Goal: Task Accomplishment & Management: Manage account settings

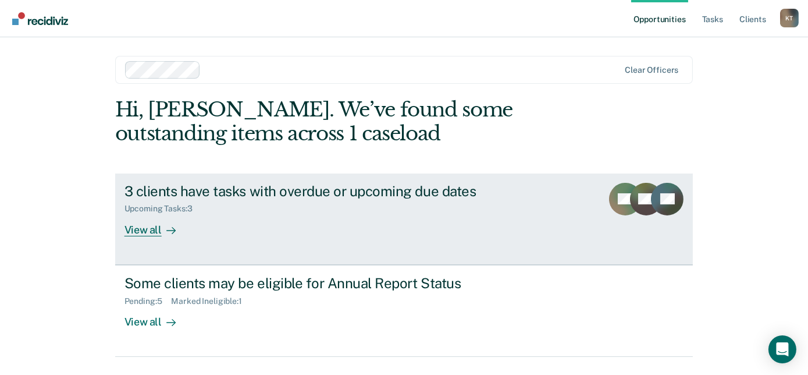
click at [230, 231] on div "3 clients have tasks with overdue or upcoming due dates Upcoming Tasks : 3 View…" at bounding box center [343, 210] width 436 height 54
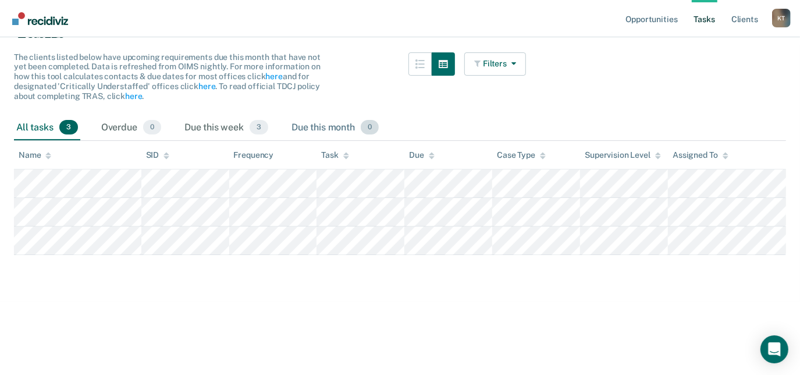
scroll to position [105, 0]
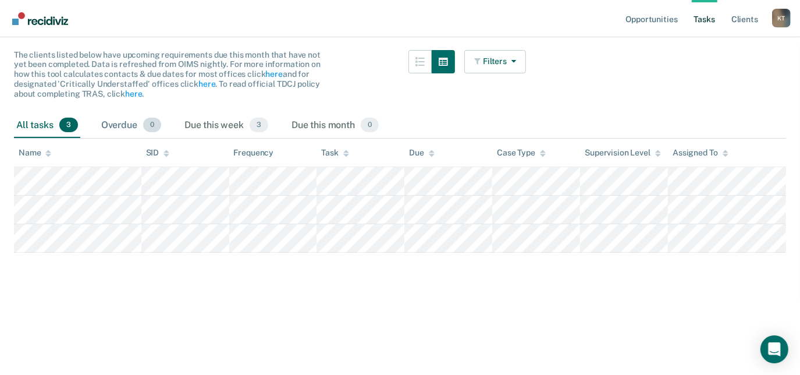
click at [129, 126] on div "Overdue 0" at bounding box center [131, 126] width 65 height 26
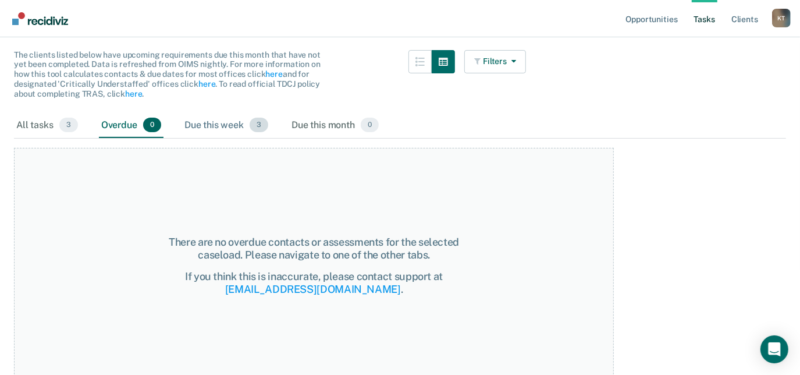
click at [212, 123] on div "Due this week 3" at bounding box center [226, 126] width 88 height 26
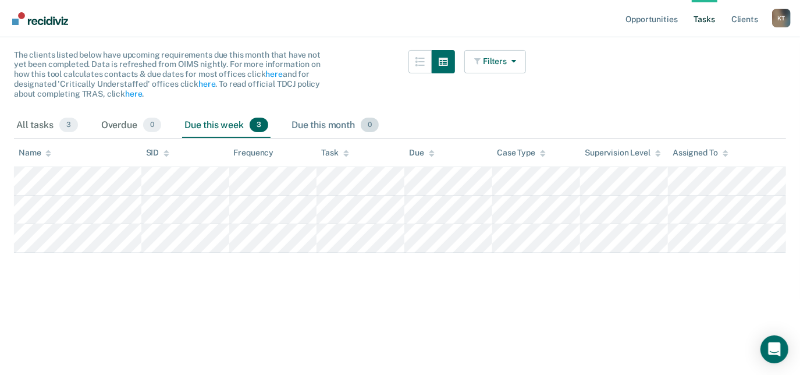
click at [327, 123] on div "Due this month 0" at bounding box center [335, 126] width 92 height 26
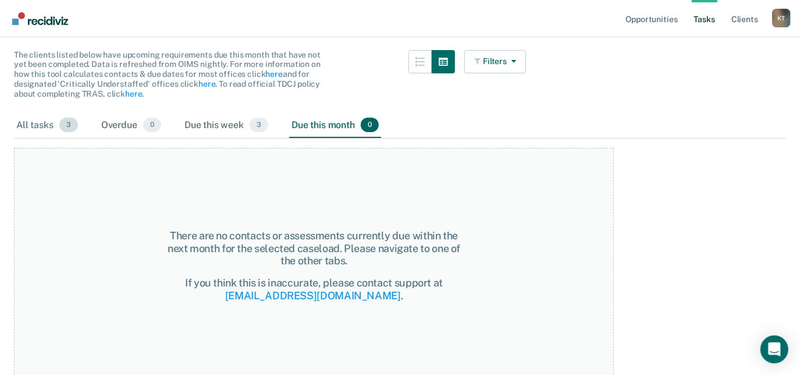
click at [52, 121] on div "All tasks 3" at bounding box center [47, 126] width 66 height 26
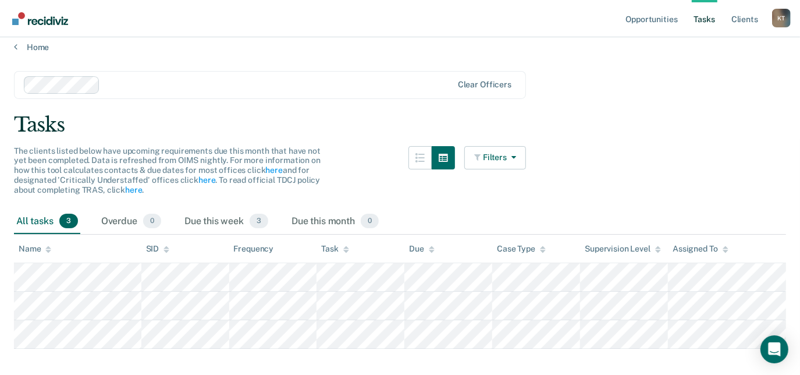
scroll to position [0, 0]
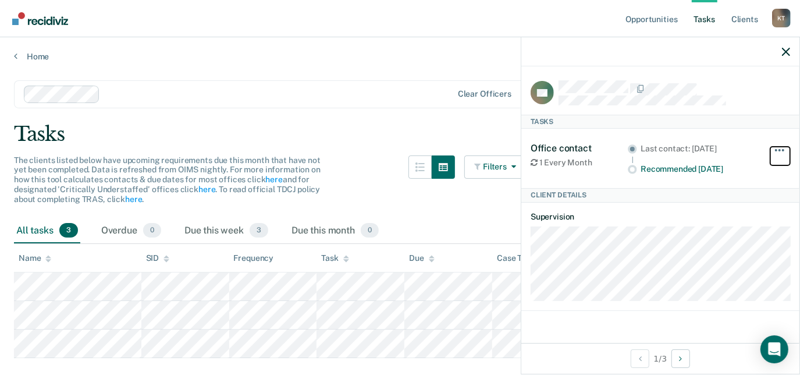
click at [776, 149] on span "button" at bounding box center [776, 150] width 2 height 2
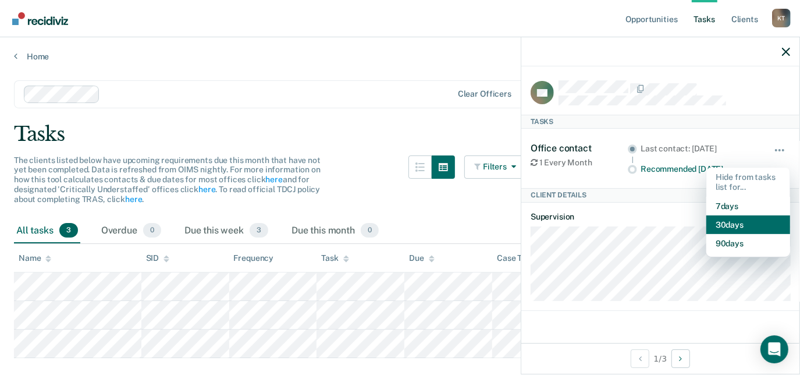
drag, startPoint x: 767, startPoint y: 221, endPoint x: 762, endPoint y: 219, distance: 6.3
click at [763, 220] on button "30 days" at bounding box center [748, 224] width 84 height 19
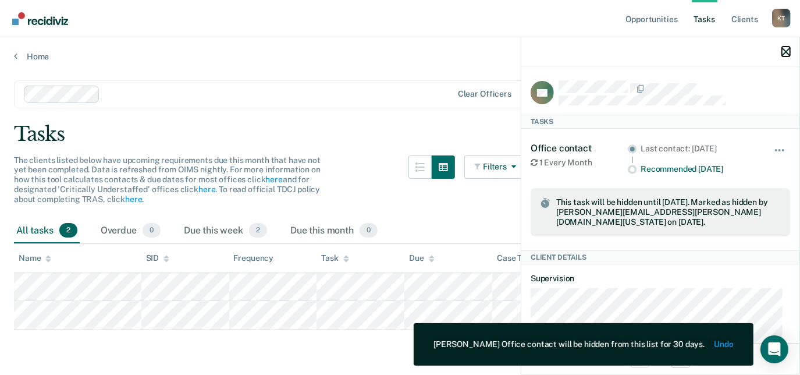
click at [784, 54] on icon "button" at bounding box center [786, 52] width 8 height 8
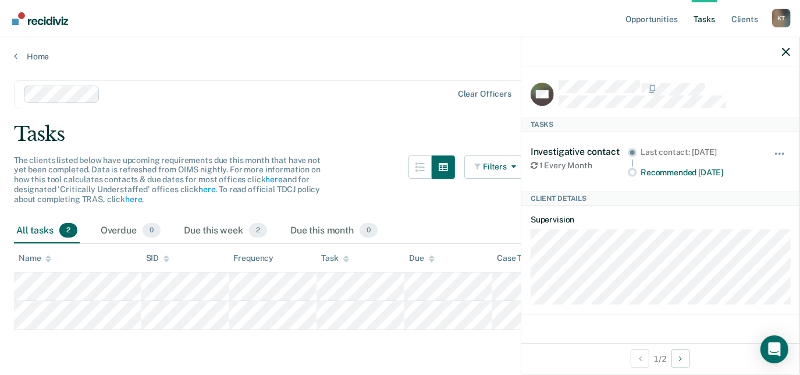
click at [784, 146] on div "Hide from tasks list for... 7 days 30 days 90 days" at bounding box center [780, 161] width 20 height 31
click at [779, 152] on span "button" at bounding box center [780, 153] width 2 height 2
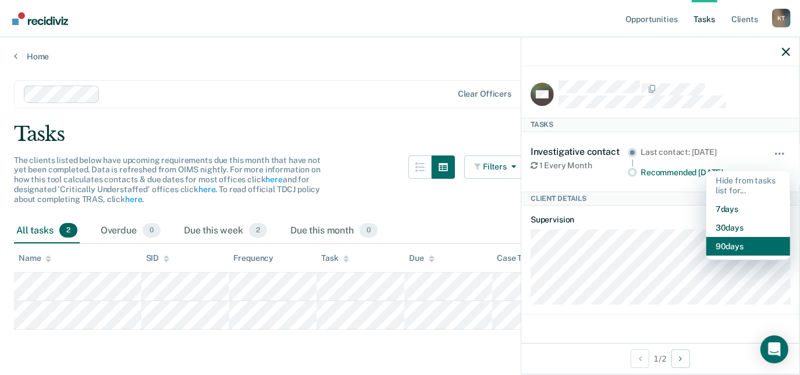
click at [749, 243] on button "90 days" at bounding box center [748, 246] width 84 height 19
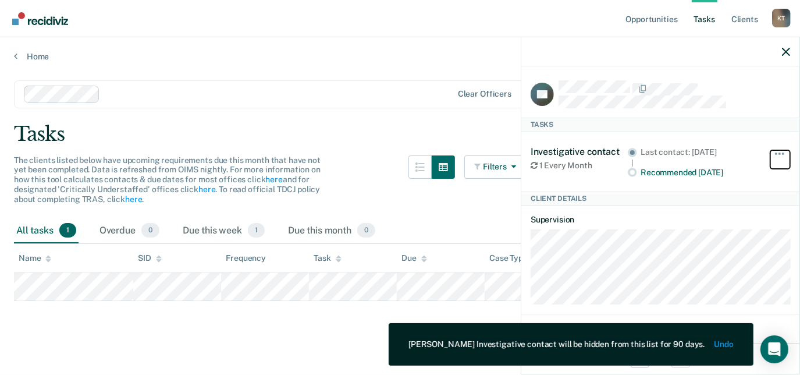
click at [780, 151] on button "button" at bounding box center [780, 159] width 20 height 19
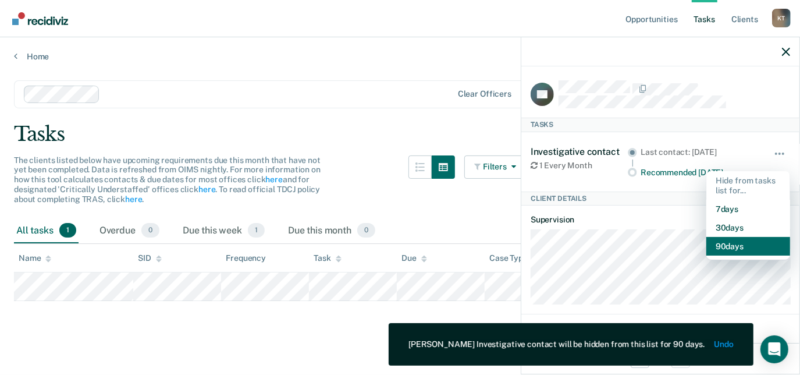
click at [750, 248] on button "90 days" at bounding box center [748, 246] width 84 height 19
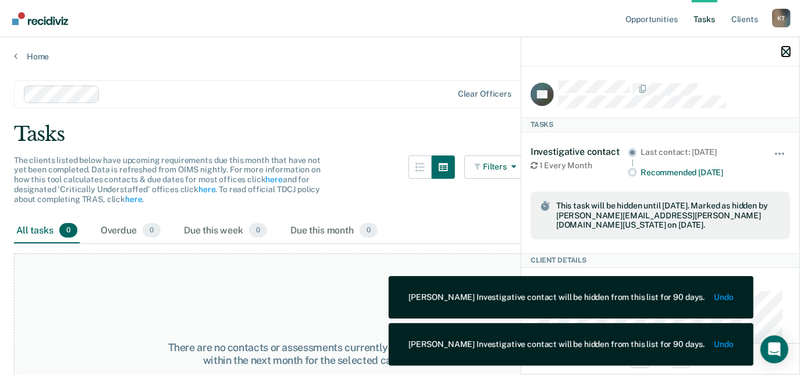
click at [787, 51] on icon "button" at bounding box center [786, 52] width 8 height 8
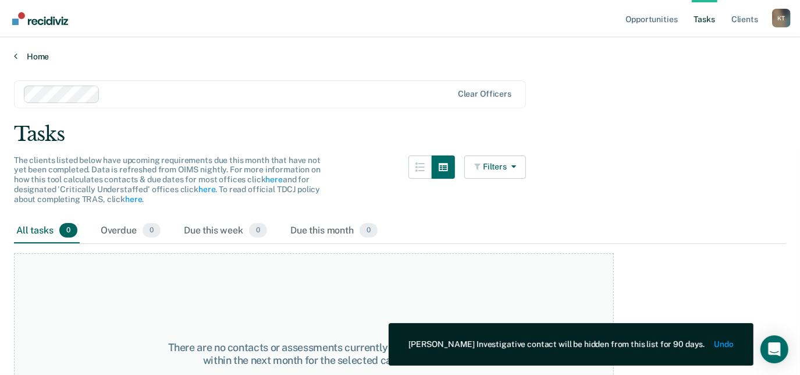
click at [22, 59] on link "Home" at bounding box center [400, 56] width 772 height 10
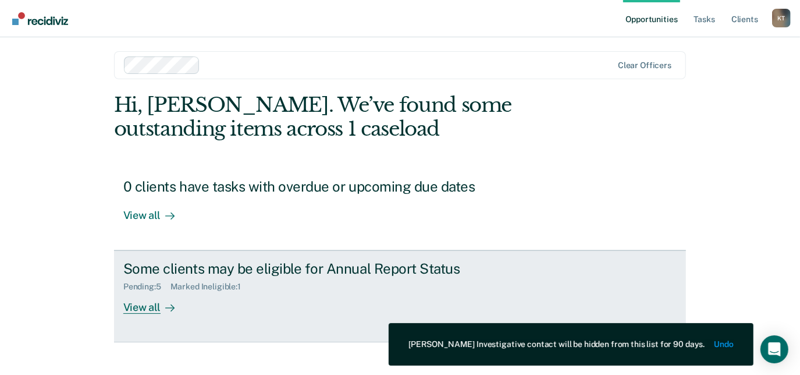
scroll to position [19, 0]
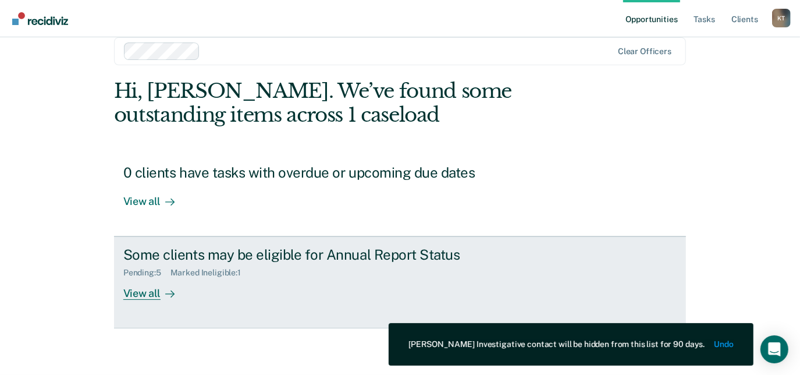
click at [279, 283] on div "Some clients may be eligible for Annual Report Status Pending : 5 Marked Inelig…" at bounding box center [341, 273] width 436 height 54
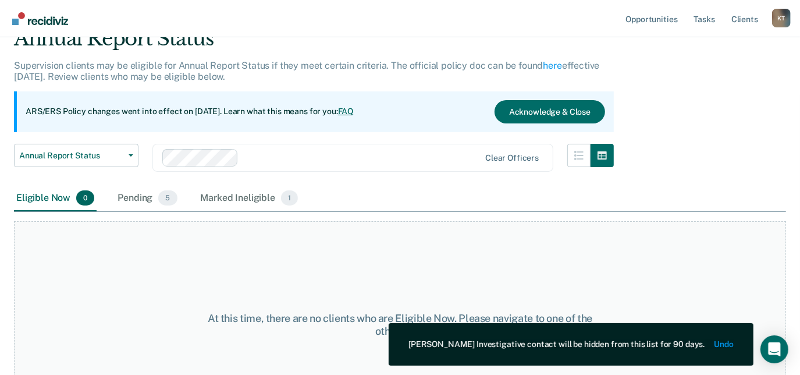
scroll to position [105, 0]
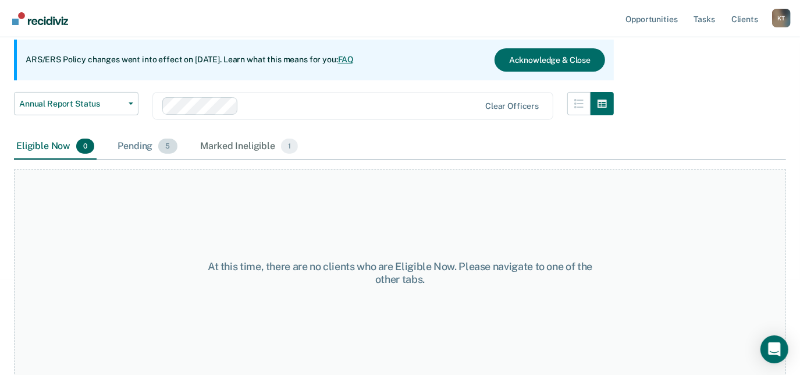
click at [151, 146] on div "Pending 5" at bounding box center [147, 147] width 64 height 26
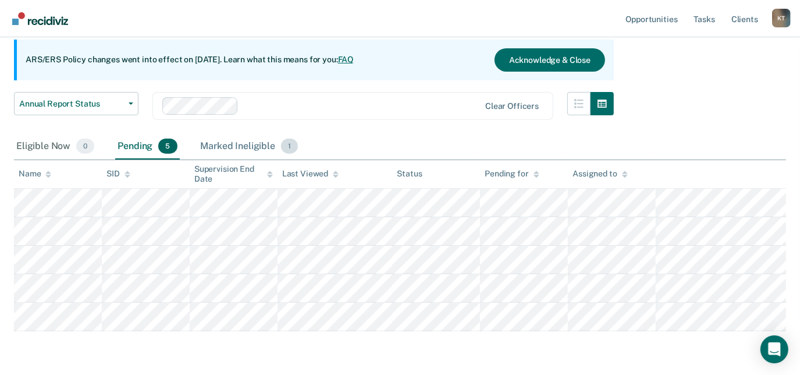
click at [227, 140] on div "Marked Ineligible 1" at bounding box center [249, 147] width 102 height 26
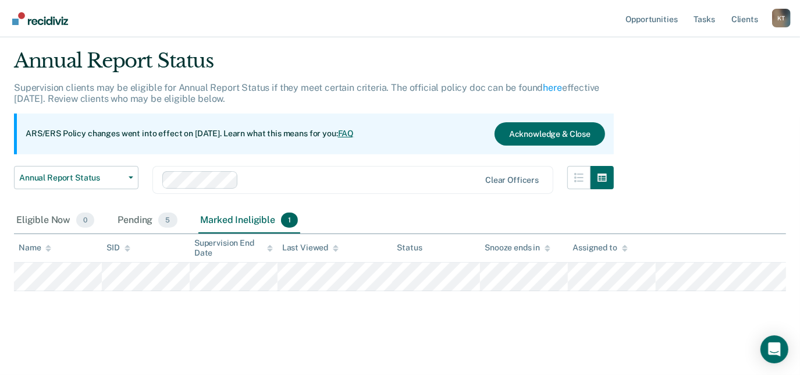
scroll to position [31, 0]
click at [55, 216] on div "Eligible Now 0" at bounding box center [55, 221] width 83 height 26
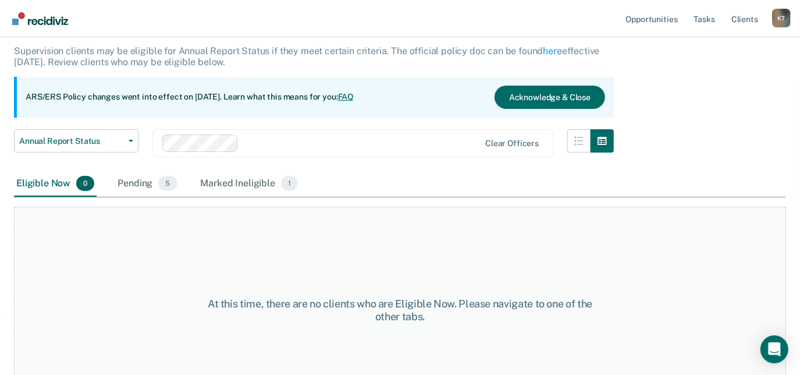
scroll to position [105, 0]
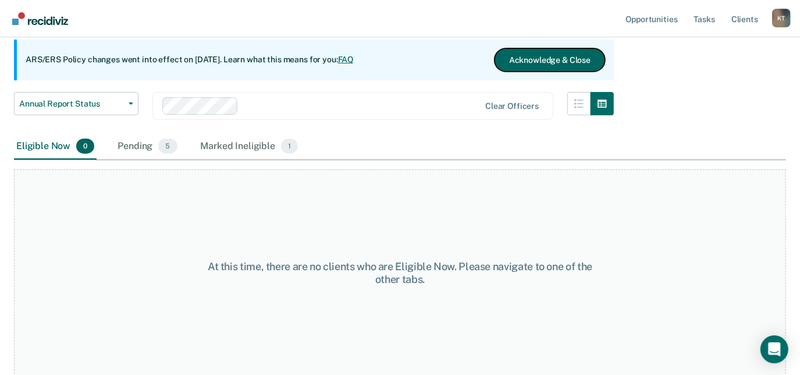
click at [536, 61] on button "Acknowledge & Close" at bounding box center [550, 59] width 111 height 23
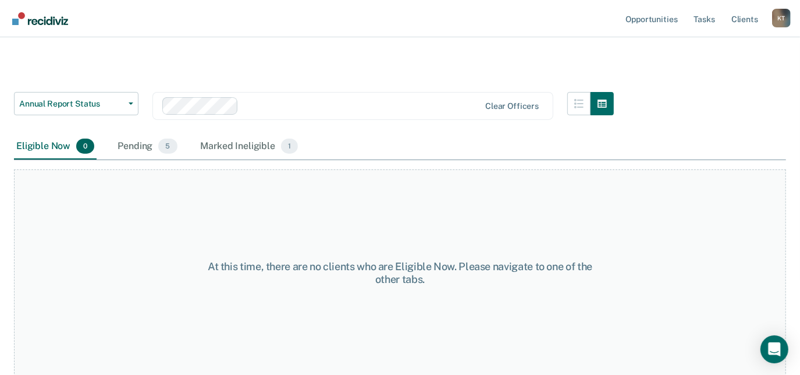
scroll to position [44, 0]
